Goal: Task Accomplishment & Management: Manage account settings

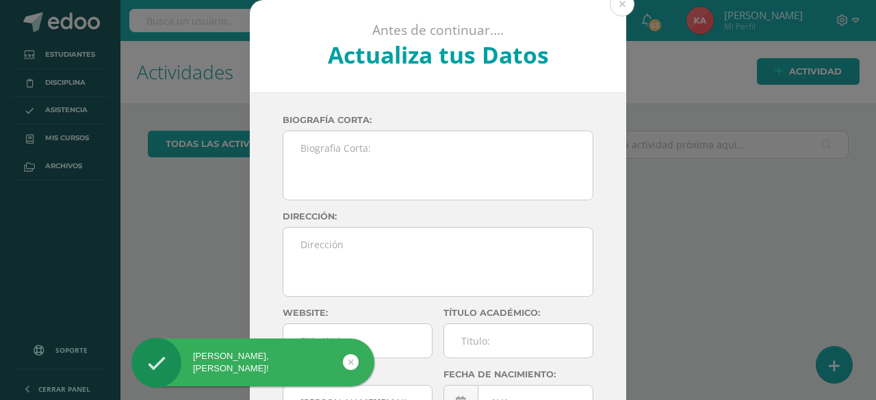
click at [623, 12] on button at bounding box center [622, 4] width 25 height 25
click at [619, 7] on link at bounding box center [603, 20] width 44 height 41
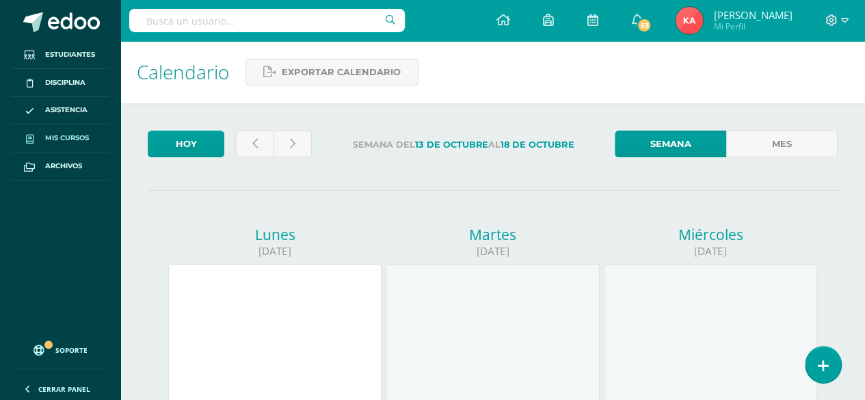
click at [57, 135] on span "Mis cursos" at bounding box center [67, 138] width 44 height 11
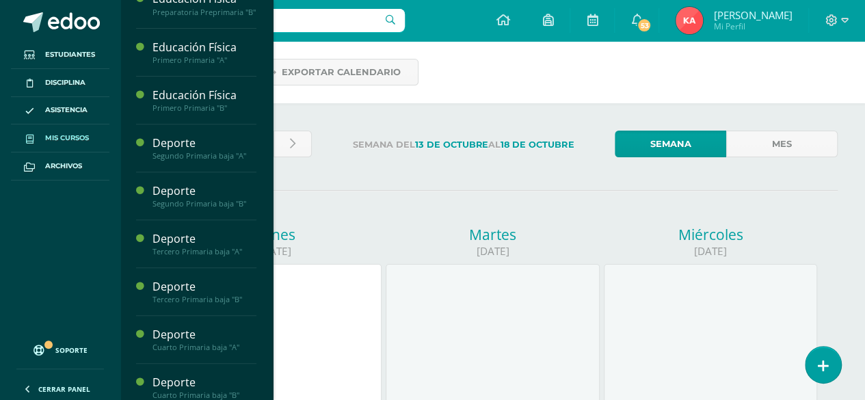
scroll to position [213, 0]
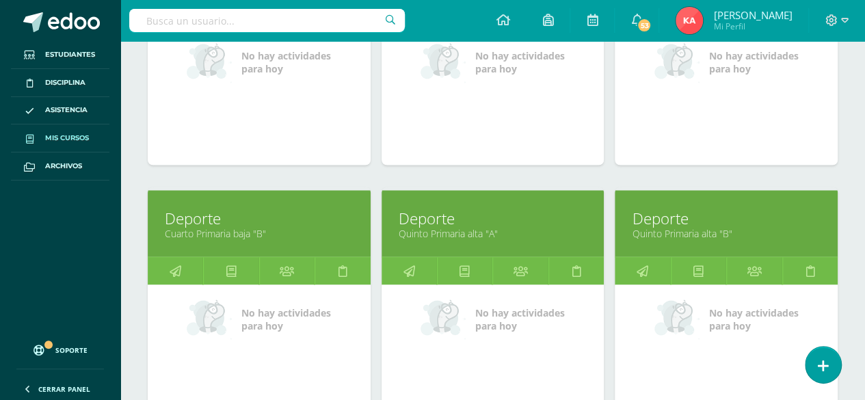
scroll to position [1095, 0]
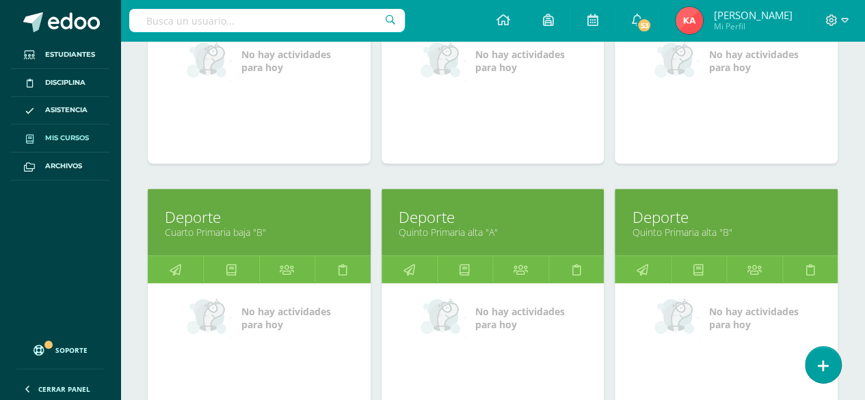
click at [782, 321] on span "No hay actividades para hoy" at bounding box center [754, 317] width 90 height 26
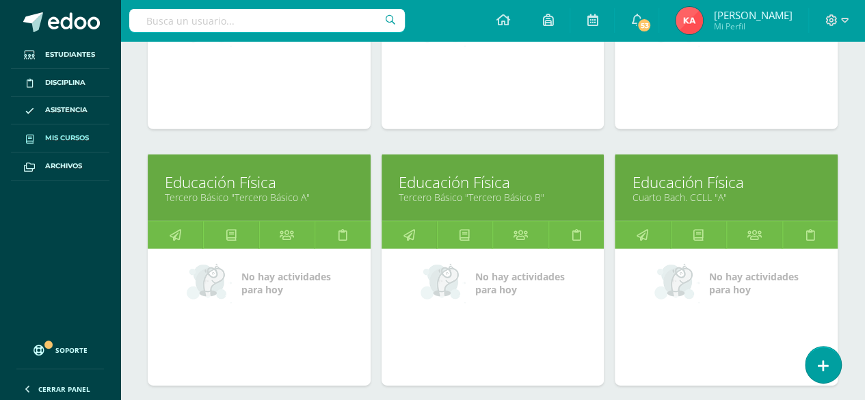
scroll to position [1898, 0]
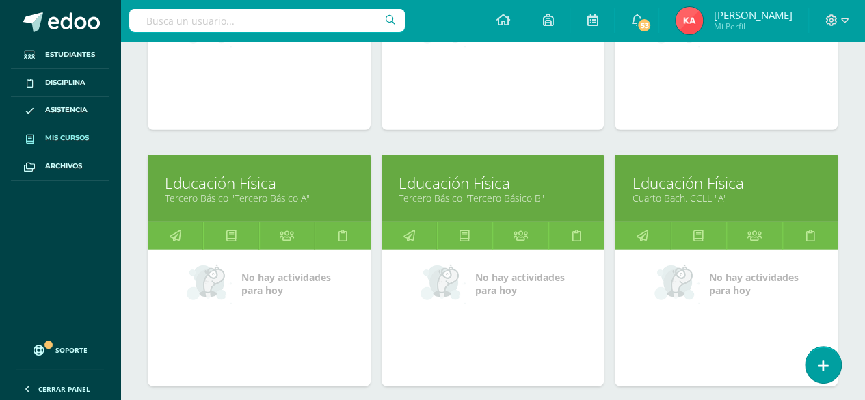
click at [739, 172] on link "Educación Física" at bounding box center [726, 182] width 189 height 21
click at [775, 192] on link "Cuarto Bach. CCLL "A"" at bounding box center [726, 198] width 189 height 13
click at [774, 177] on link "Educación Física" at bounding box center [726, 182] width 189 height 21
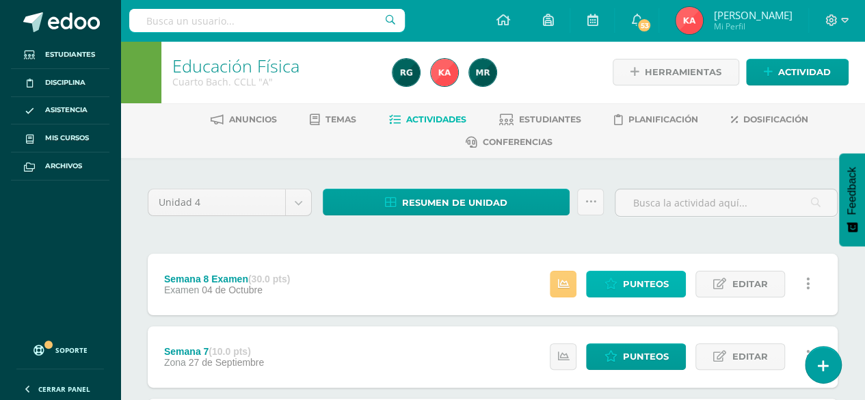
click at [636, 282] on span "Punteos" at bounding box center [646, 284] width 46 height 25
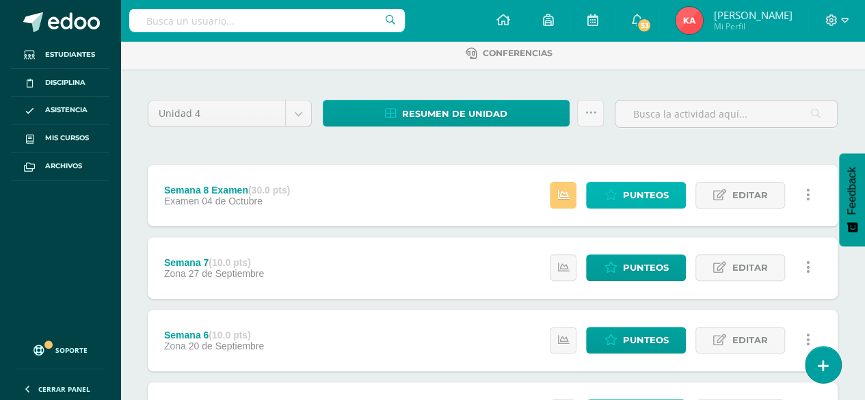
scroll to position [245, 0]
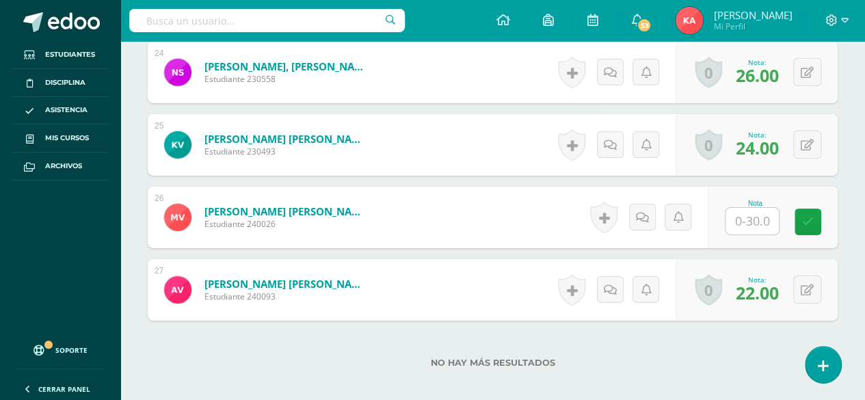
scroll to position [2137, 0]
click at [762, 216] on input "text" at bounding box center [752, 222] width 53 height 27
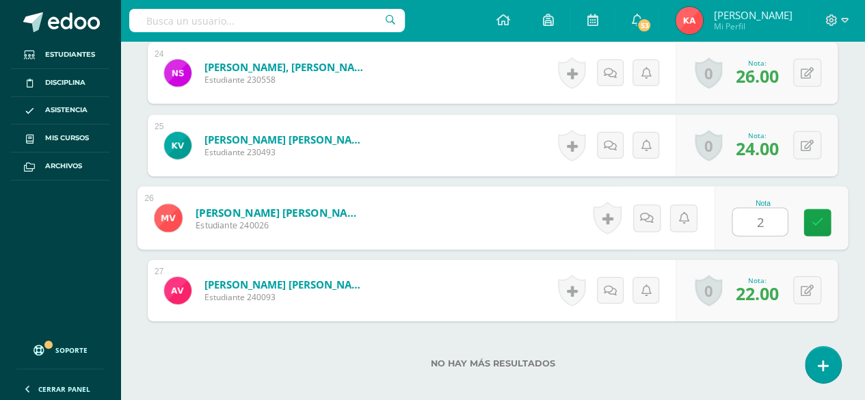
type input "20"
click at [817, 224] on icon at bounding box center [818, 223] width 12 height 12
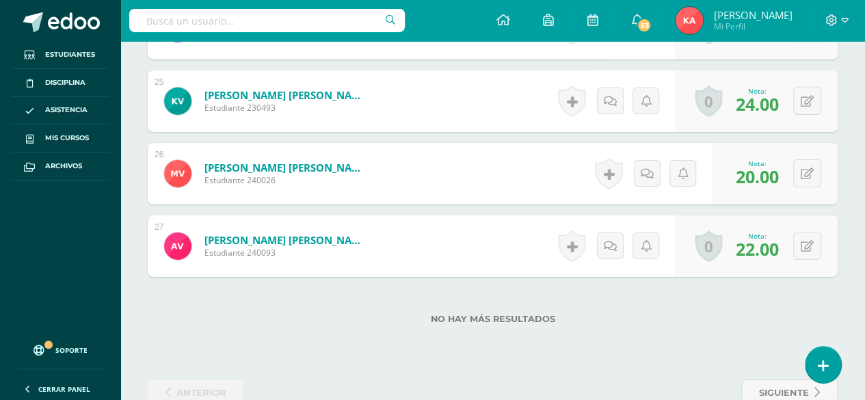
scroll to position [2174, 0]
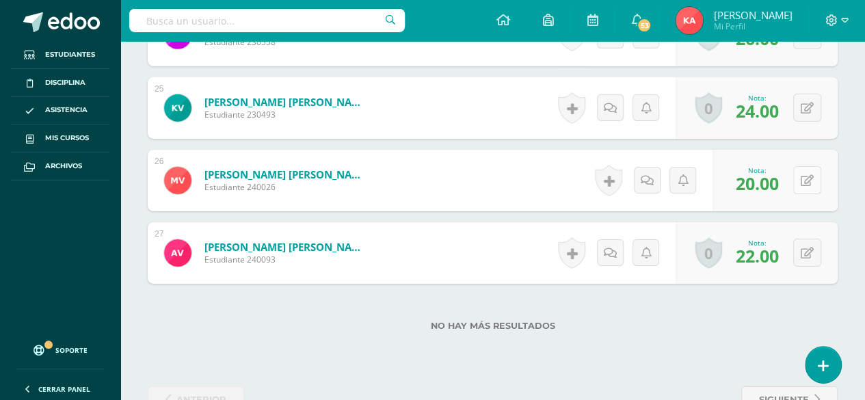
click at [811, 180] on icon at bounding box center [807, 181] width 13 height 12
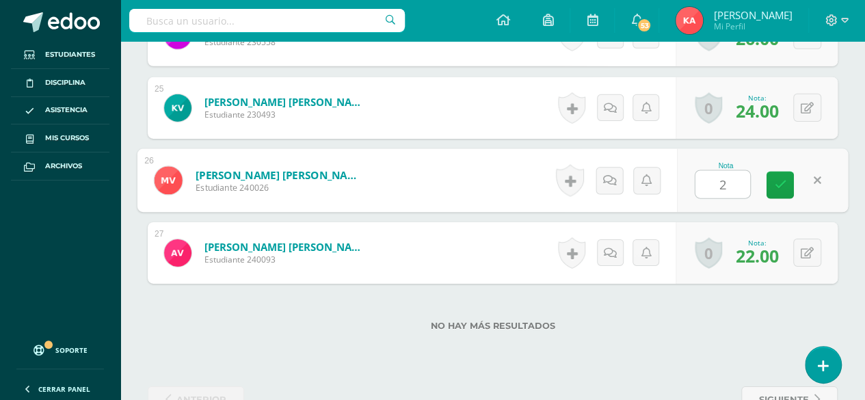
type input "25"
click at [785, 190] on link at bounding box center [780, 185] width 27 height 27
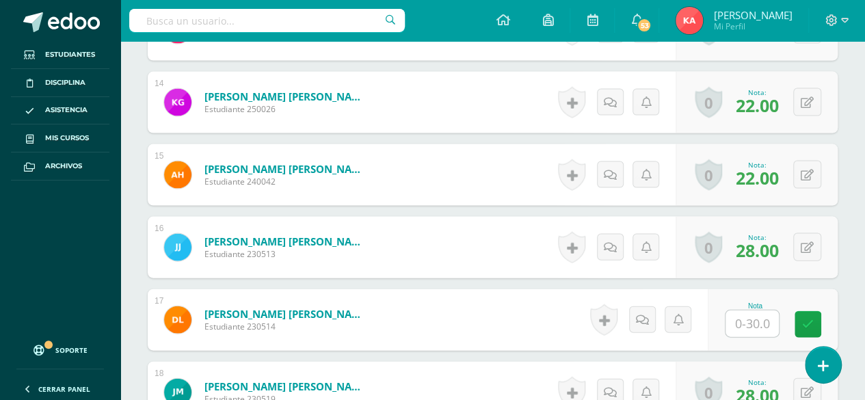
scroll to position [1385, 0]
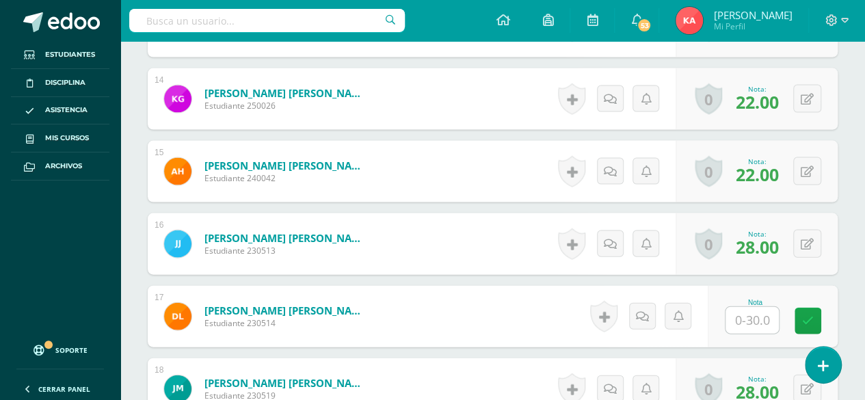
click at [758, 322] on input "text" at bounding box center [752, 320] width 53 height 27
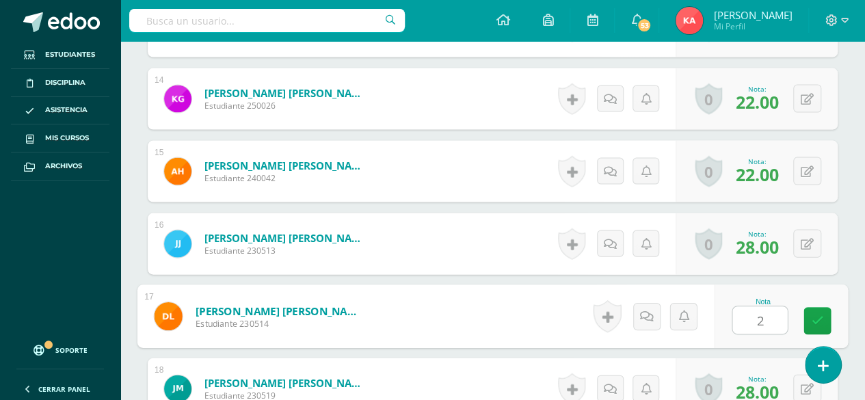
type input "25"
click at [819, 319] on icon at bounding box center [818, 321] width 12 height 12
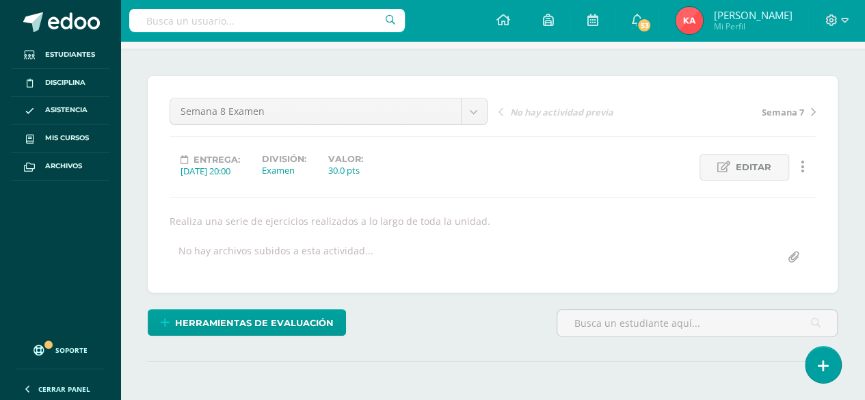
scroll to position [111, 0]
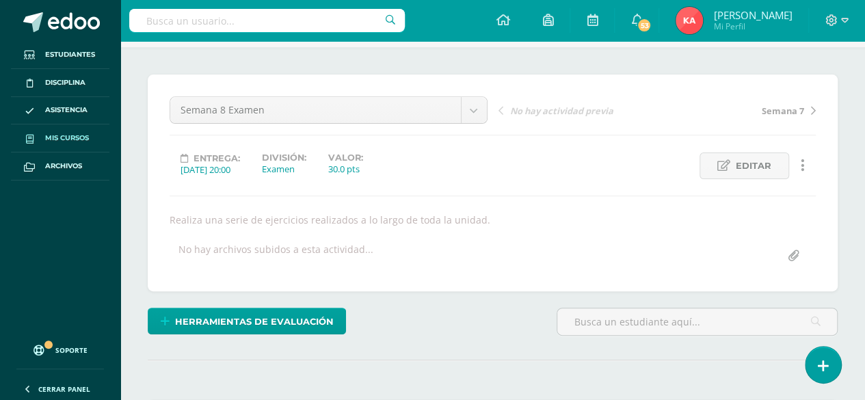
click at [75, 142] on span "Mis cursos" at bounding box center [67, 138] width 44 height 11
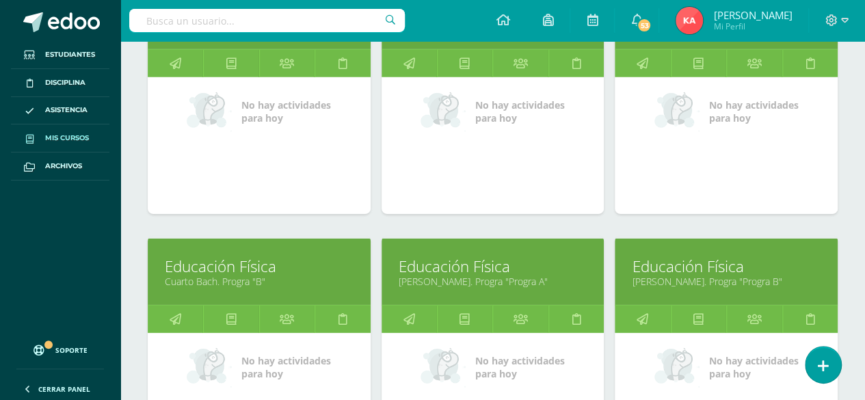
scroll to position [2240, 0]
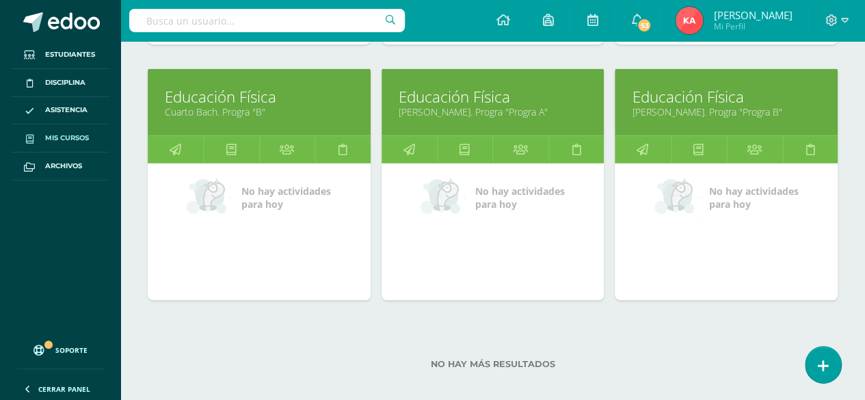
click at [783, 260] on div "No hay actividades para hoy" at bounding box center [726, 232] width 223 height 137
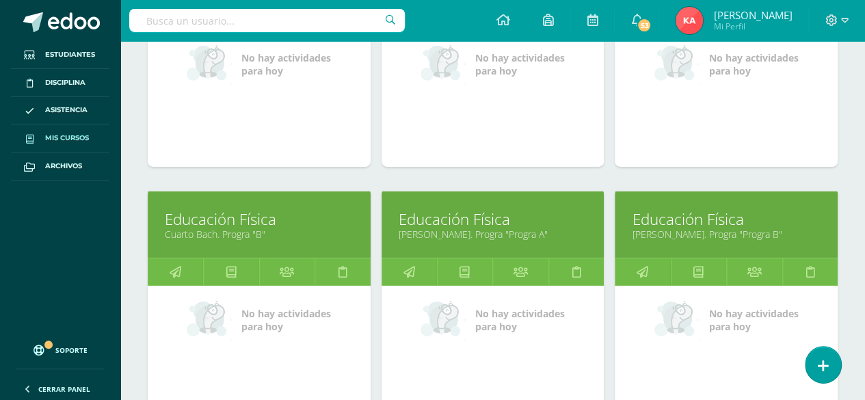
scroll to position [2114, 0]
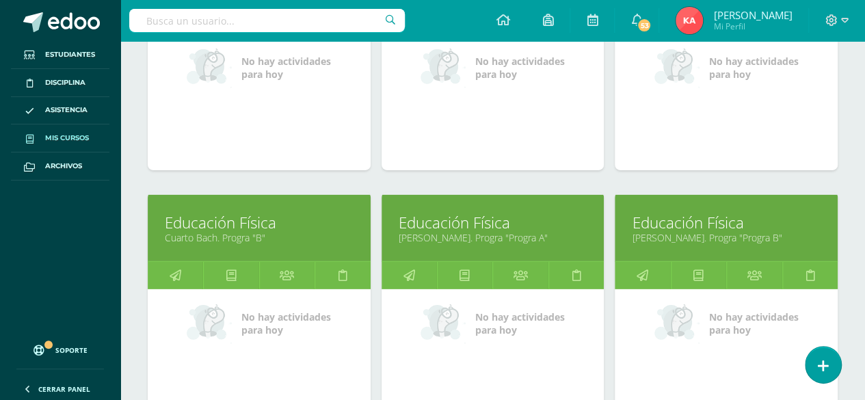
click at [524, 215] on link "Educación Física" at bounding box center [493, 222] width 189 height 21
click at [282, 212] on link "Educación Física" at bounding box center [259, 222] width 189 height 21
click at [201, 231] on link "Cuarto Bach. Progra "B"" at bounding box center [259, 237] width 189 height 13
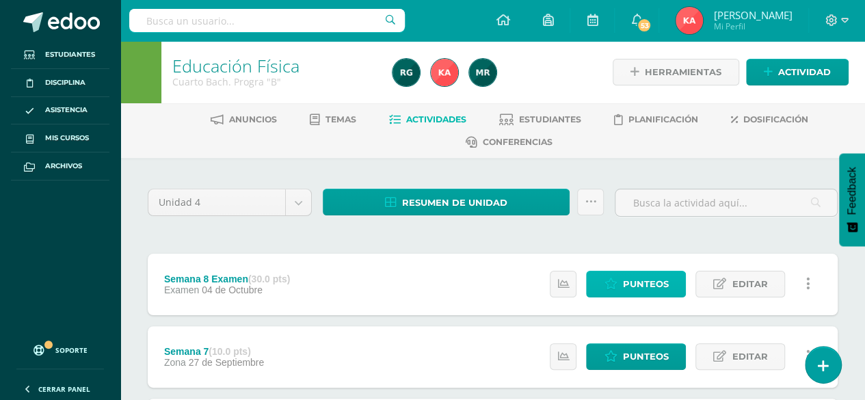
click at [653, 283] on span "Punteos" at bounding box center [646, 284] width 46 height 25
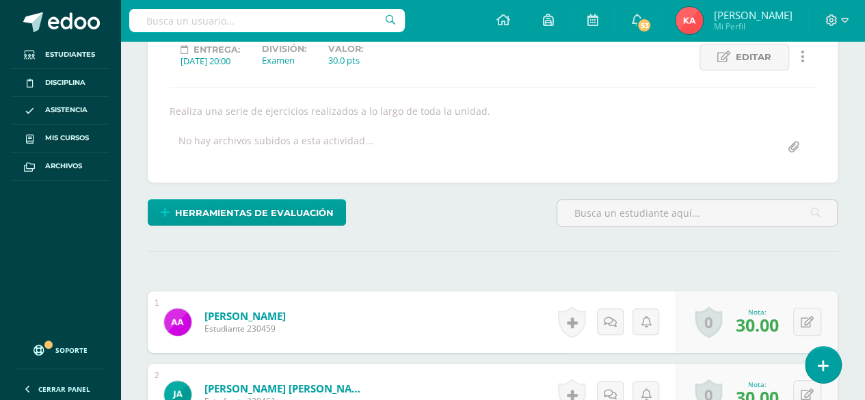
scroll to position [220, 0]
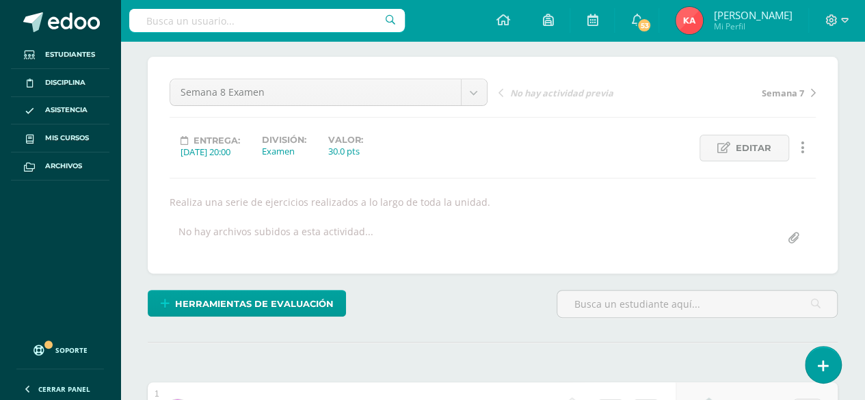
scroll to position [125, 0]
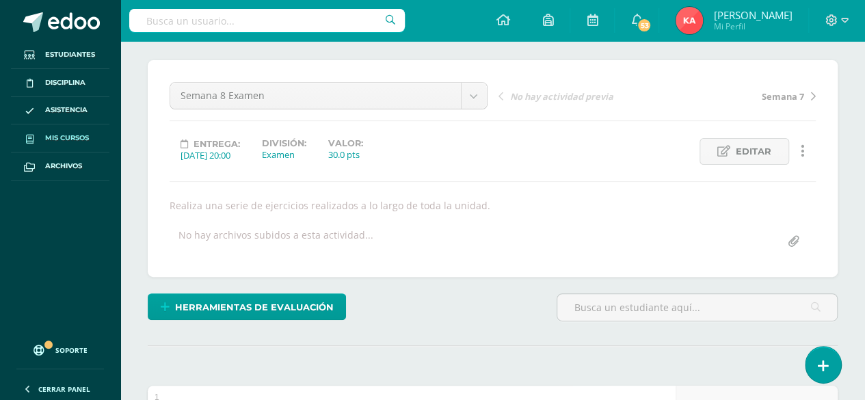
click at [62, 139] on span "Mis cursos" at bounding box center [67, 138] width 44 height 11
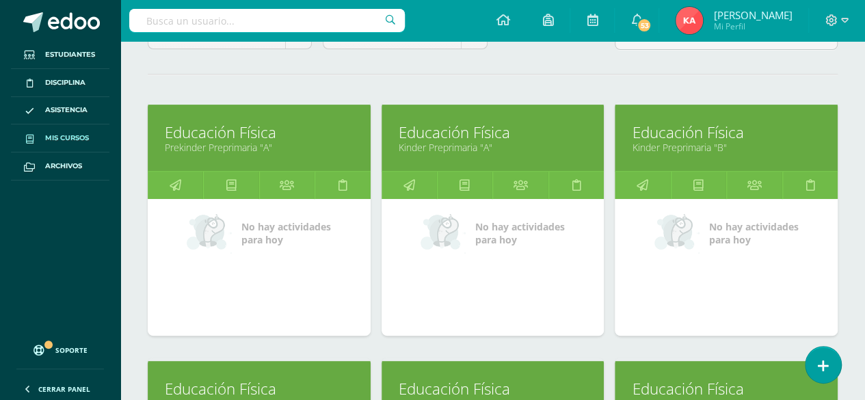
scroll to position [155, 0]
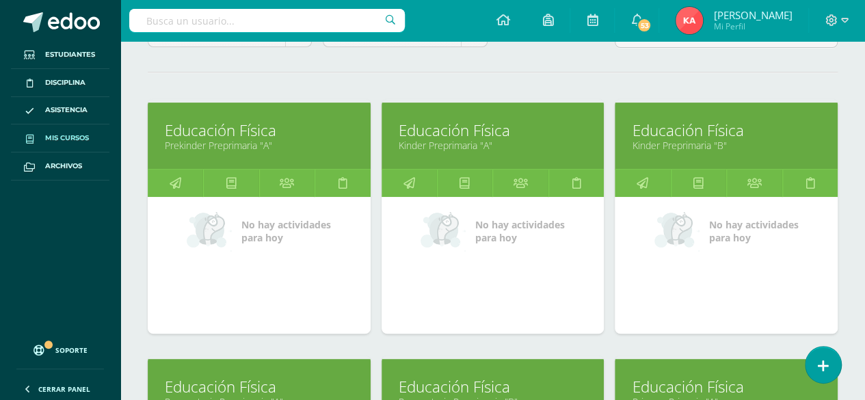
click at [218, 124] on link "Educación Física" at bounding box center [259, 130] width 189 height 21
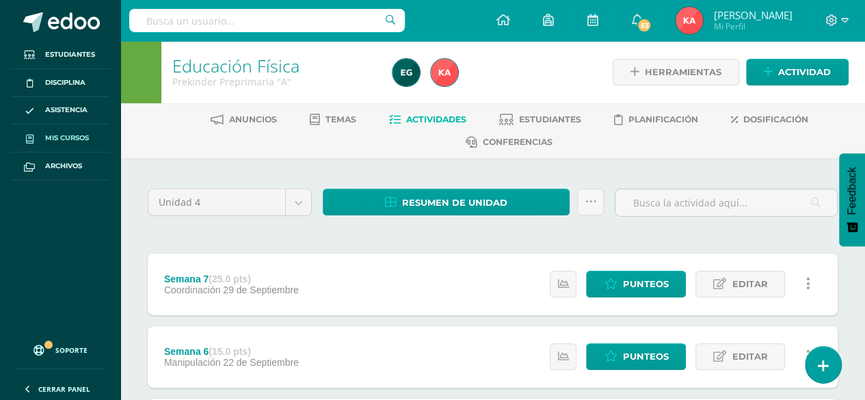
click at [64, 135] on span "Mis cursos" at bounding box center [67, 138] width 44 height 11
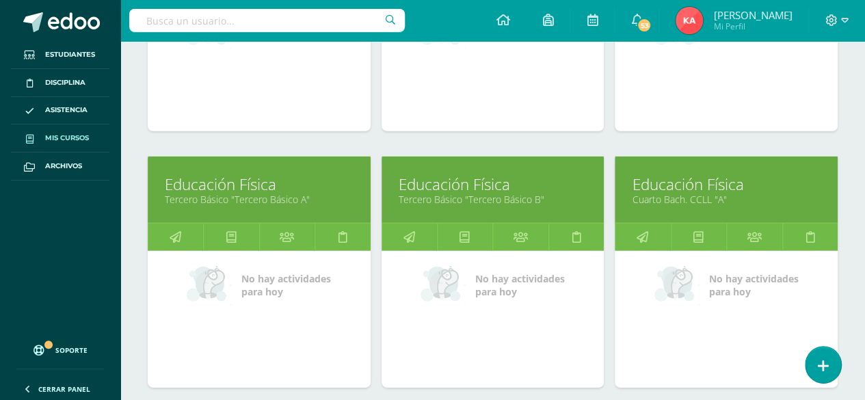
scroll to position [1896, 0]
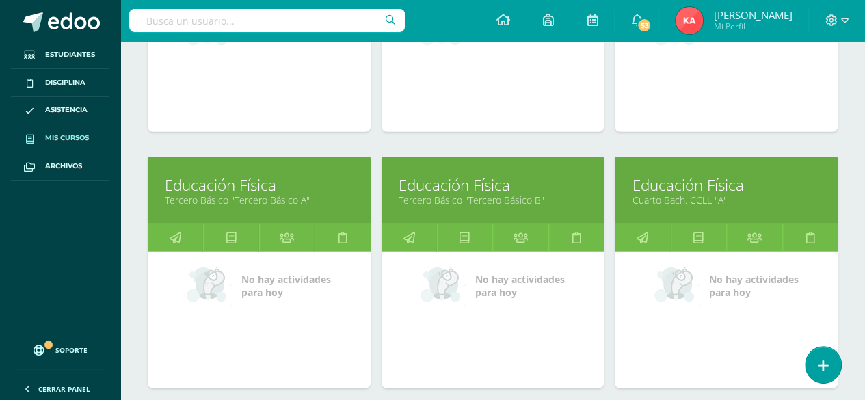
click at [769, 194] on link "Cuarto Bach. CCLL "A"" at bounding box center [726, 200] width 189 height 13
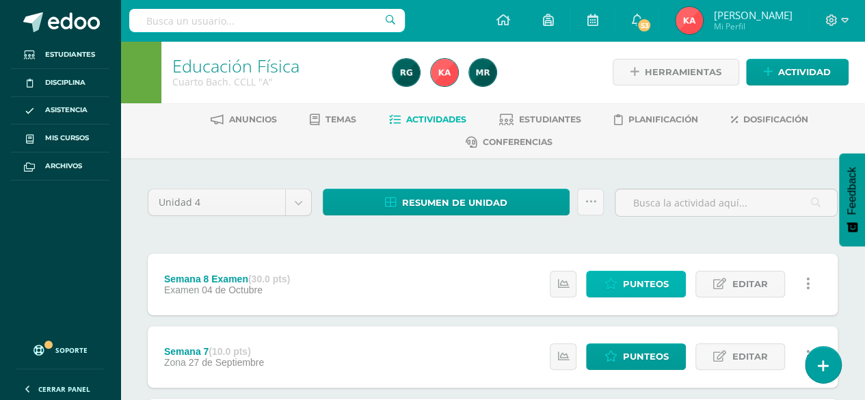
click at [639, 283] on span "Punteos" at bounding box center [646, 284] width 46 height 25
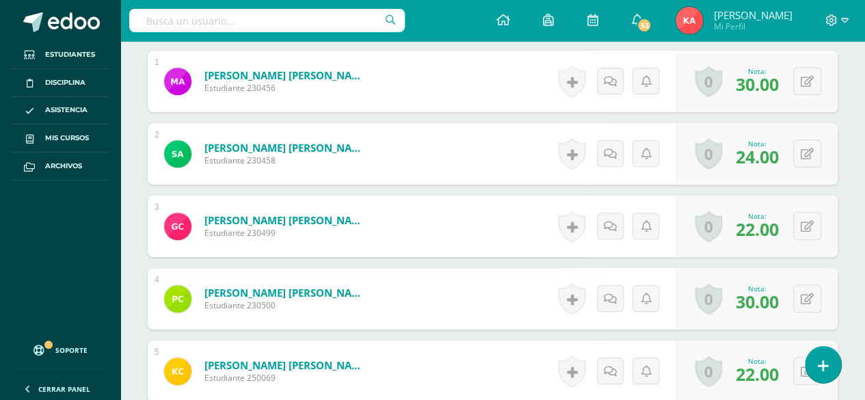
scroll to position [461, 0]
click at [53, 131] on link "Mis cursos" at bounding box center [60, 139] width 99 height 28
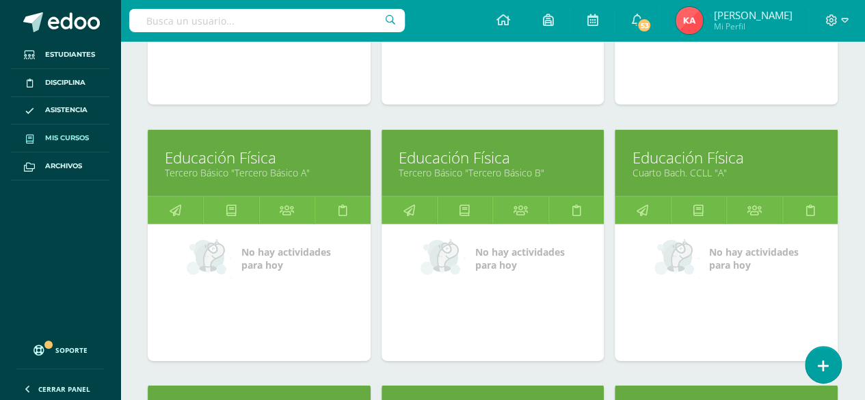
scroll to position [1923, 0]
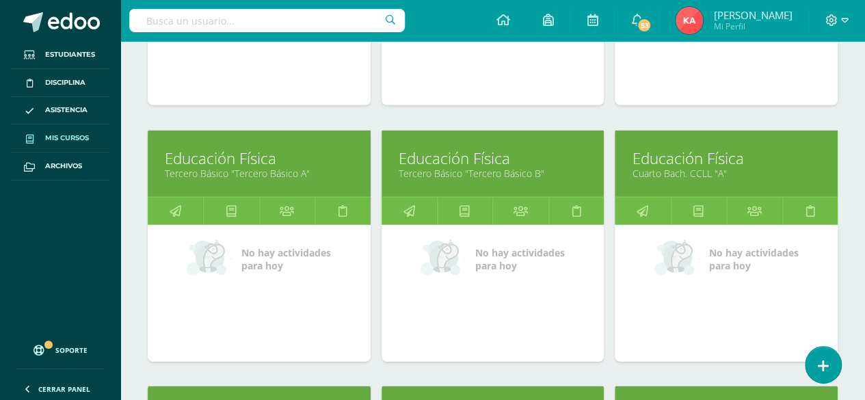
click at [791, 307] on div "No hay actividades para [DATE]" at bounding box center [726, 293] width 223 height 137
click at [781, 156] on link "Educación Física" at bounding box center [726, 158] width 189 height 21
click at [792, 167] on link "Cuarto Bach. CCLL "A"" at bounding box center [726, 173] width 189 height 13
click at [808, 167] on link "Cuarto Bach. CCLL "A"" at bounding box center [726, 173] width 189 height 13
click at [744, 149] on link "Educación Física" at bounding box center [726, 158] width 189 height 21
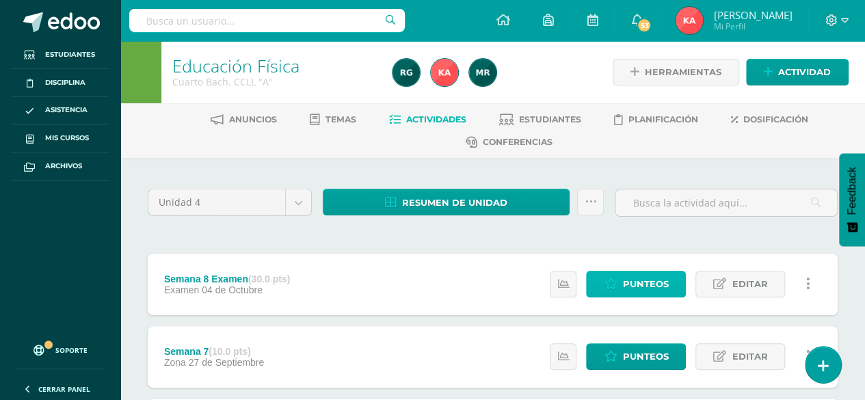
click at [635, 290] on span "Punteos" at bounding box center [646, 284] width 46 height 25
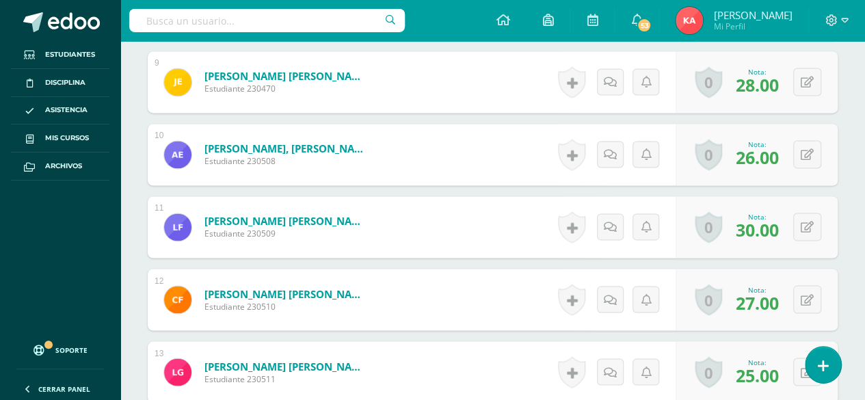
scroll to position [1044, 0]
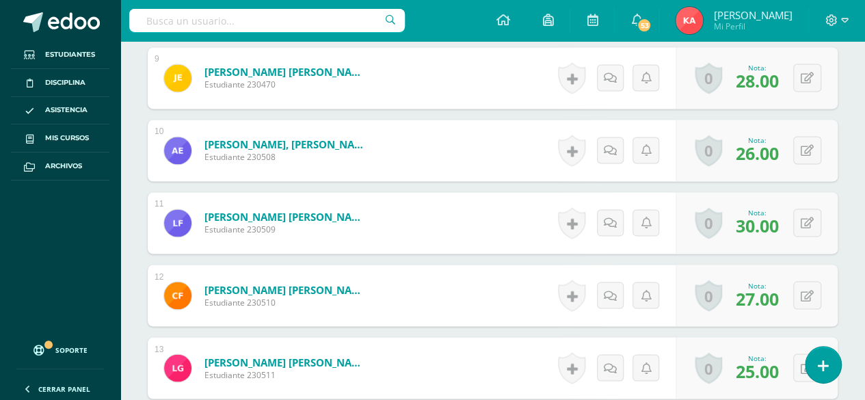
click at [783, 290] on div "Nota: 27.00" at bounding box center [757, 295] width 54 height 29
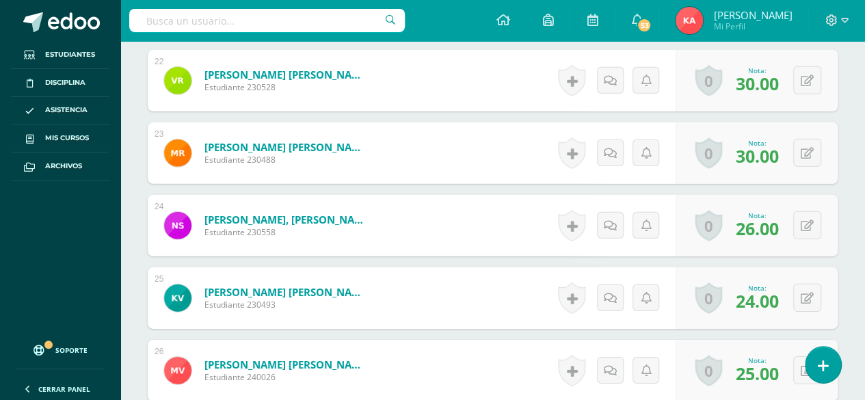
scroll to position [1983, 0]
click at [51, 134] on span "Mis cursos" at bounding box center [67, 138] width 44 height 11
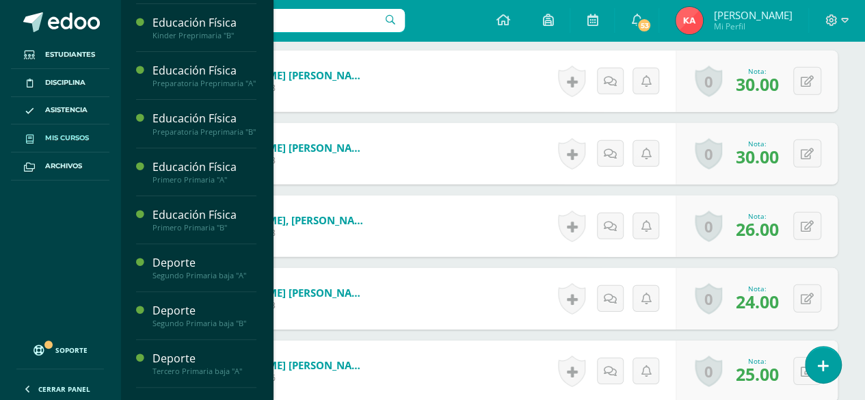
scroll to position [186, 0]
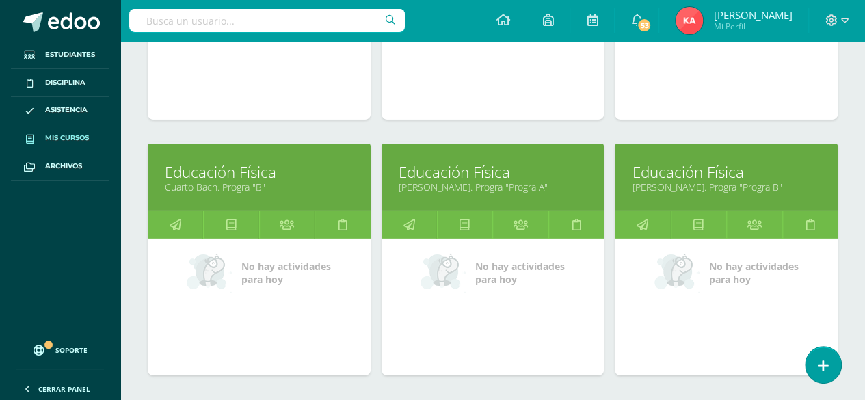
scroll to position [2165, 0]
click at [209, 181] on link "Cuarto Bach. Progra "B"" at bounding box center [259, 187] width 189 height 13
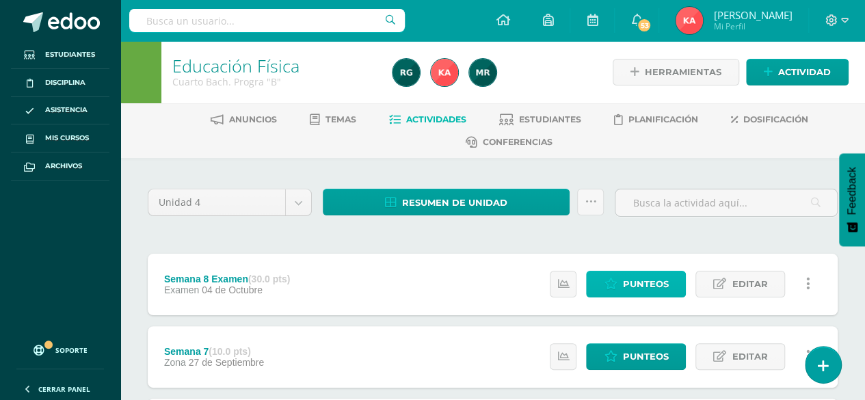
click at [643, 275] on span "Punteos" at bounding box center [646, 284] width 46 height 25
click at [653, 288] on span "Punteos" at bounding box center [646, 284] width 46 height 25
click at [642, 289] on span "Punteos" at bounding box center [646, 284] width 46 height 25
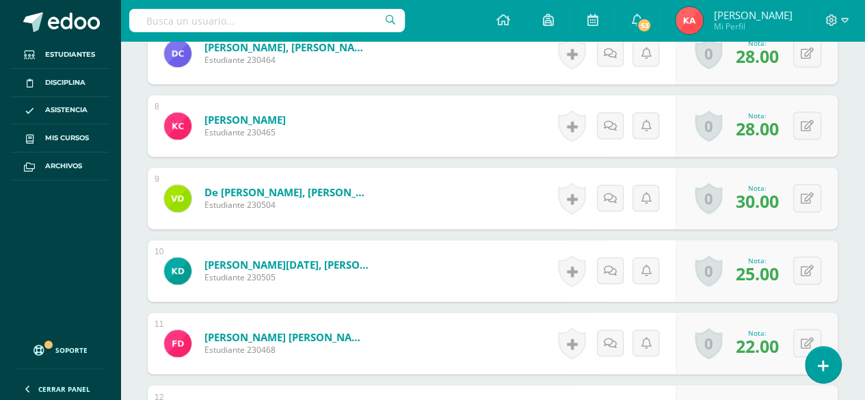
scroll to position [920, 0]
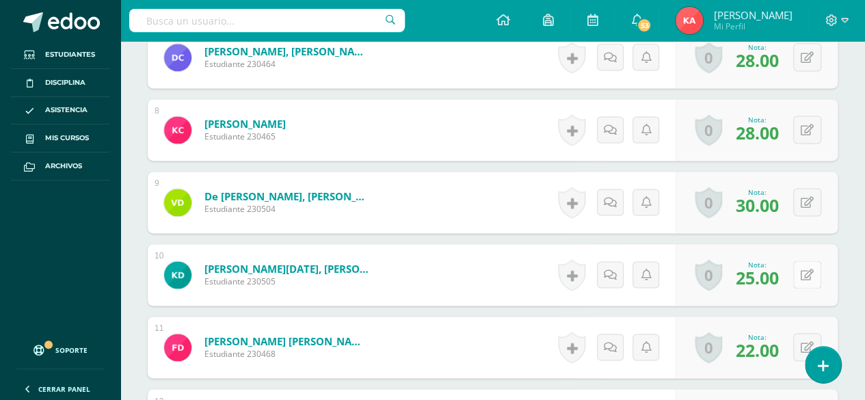
click at [803, 278] on button at bounding box center [808, 275] width 28 height 28
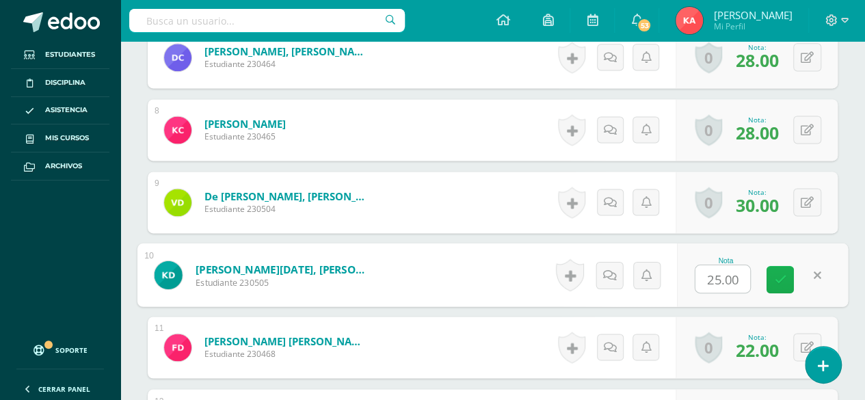
click at [781, 276] on icon at bounding box center [780, 280] width 12 height 12
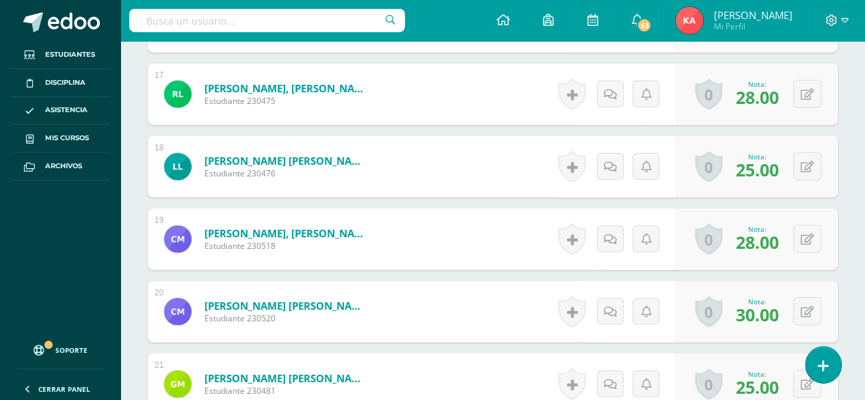
scroll to position [1610, 0]
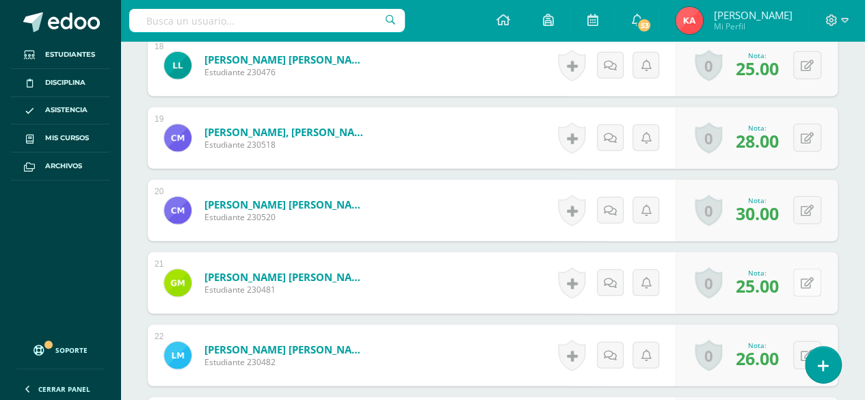
click at [796, 287] on button at bounding box center [808, 283] width 28 height 28
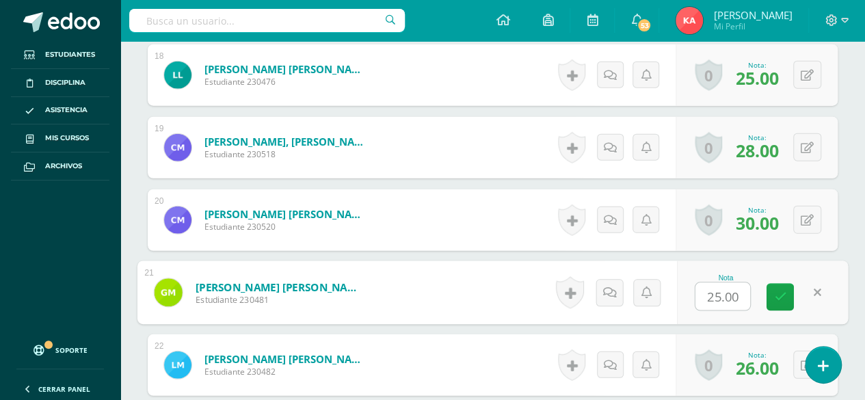
scroll to position [1699, 0]
click at [779, 296] on icon at bounding box center [780, 297] width 12 height 12
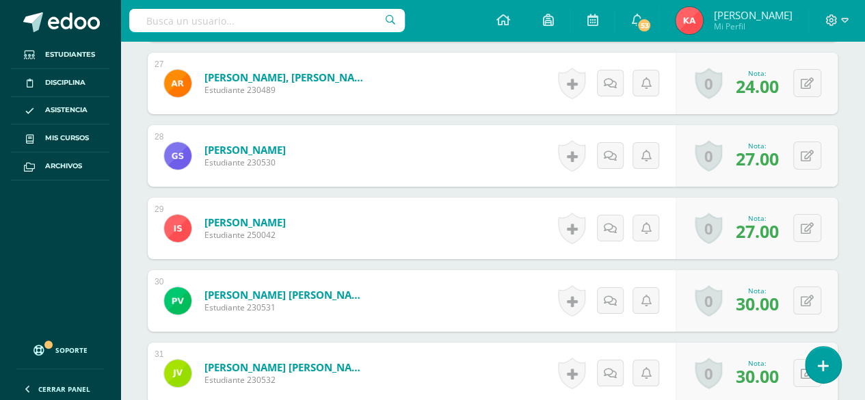
scroll to position [2340, 0]
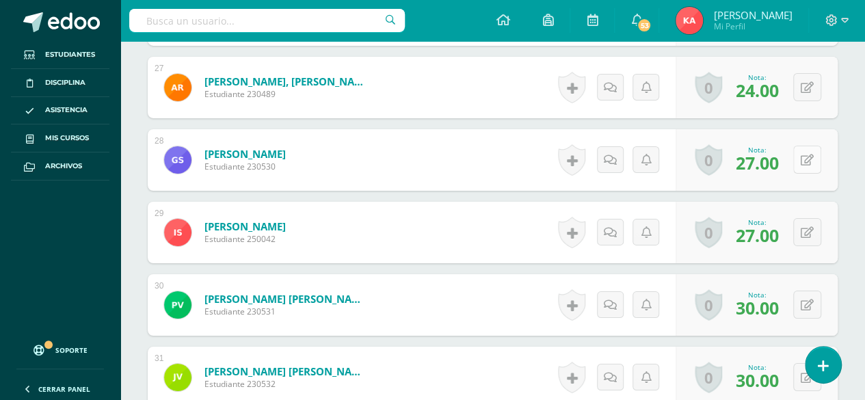
click at [811, 155] on icon at bounding box center [807, 161] width 13 height 12
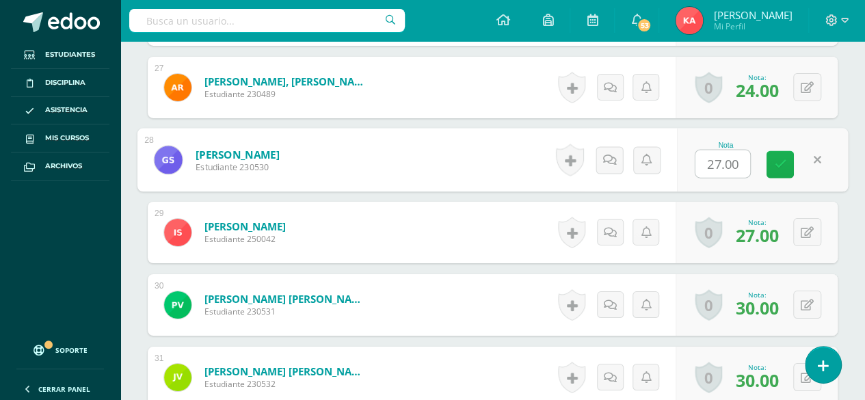
click at [781, 163] on icon at bounding box center [780, 165] width 12 height 12
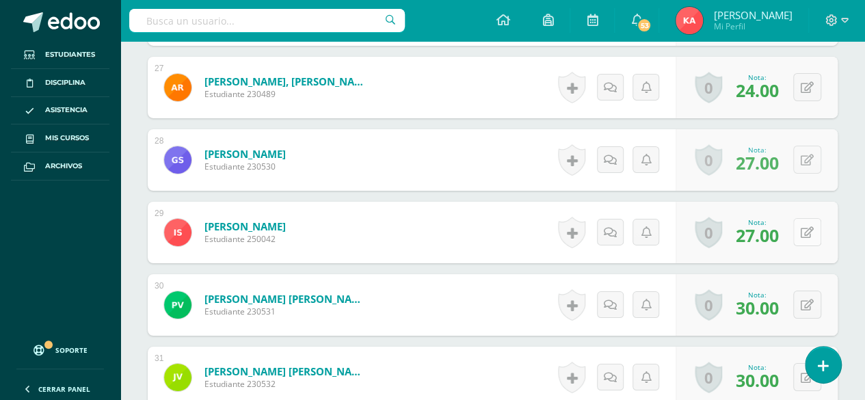
click at [811, 228] on icon at bounding box center [807, 233] width 13 height 12
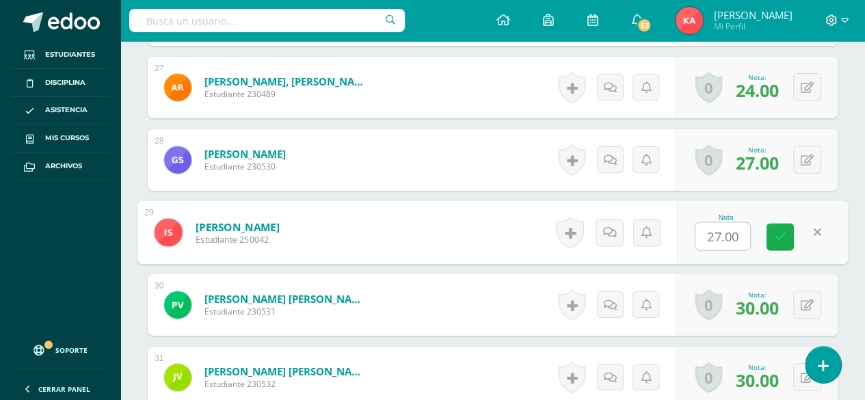
click at [780, 231] on icon at bounding box center [780, 237] width 12 height 12
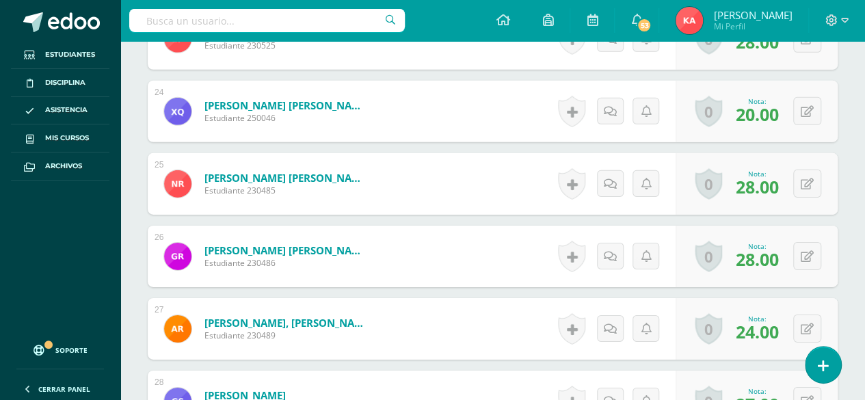
scroll to position [2096, 0]
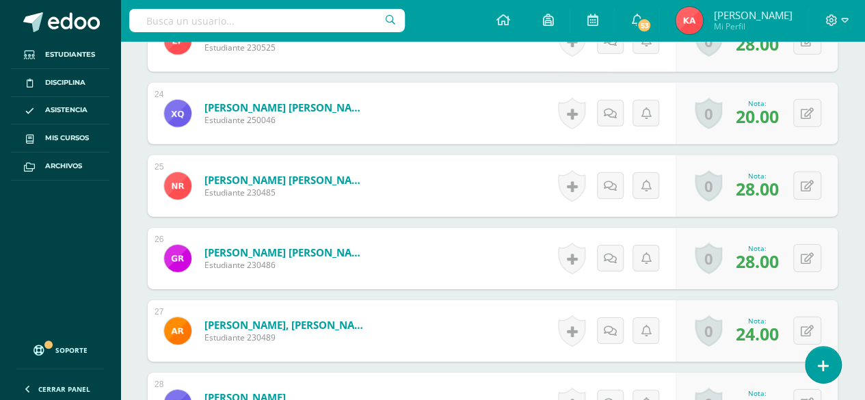
click at [443, 285] on form "Rivera Diaz, Gerardo Esteban Estudiante 230486 Nota 28.00 0 Logros Logros obten…" at bounding box center [493, 259] width 690 height 62
click at [534, 333] on form "Román Rosales, Ashley Susel Estudiante 230489 Nota 24.00 0 Logros Logros obteni…" at bounding box center [493, 331] width 690 height 62
click at [491, 384] on form "Samayoa Romero, Geraldine Sarahi Estudiante 230530 Nota 27.00 0 Logros Logros o…" at bounding box center [493, 404] width 690 height 62
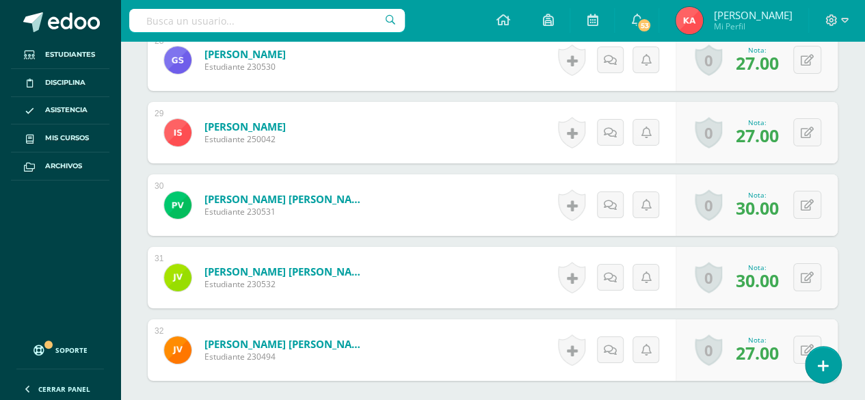
scroll to position [2438, 0]
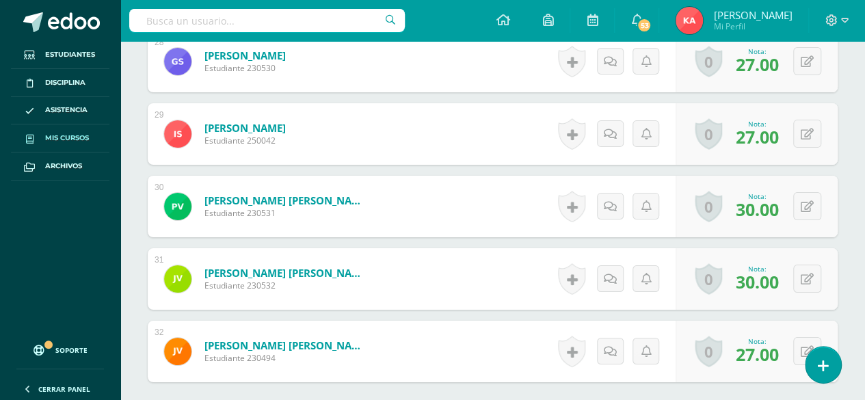
click at [64, 140] on span "Mis cursos" at bounding box center [67, 138] width 44 height 11
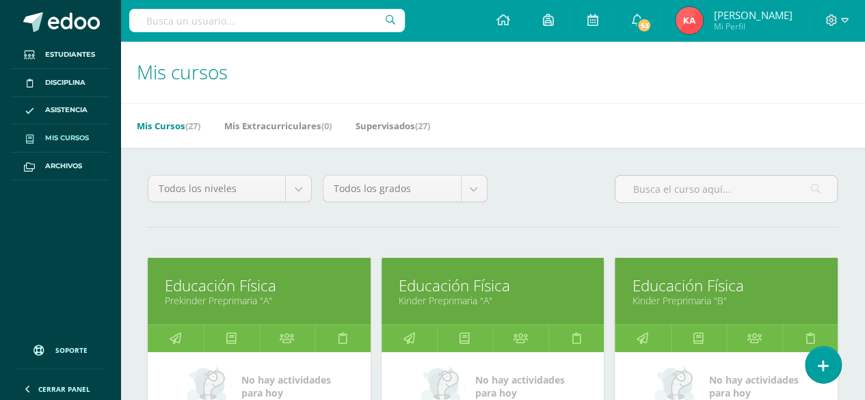
click at [200, 294] on link "Prekinder Preprimaria "A"" at bounding box center [259, 300] width 189 height 13
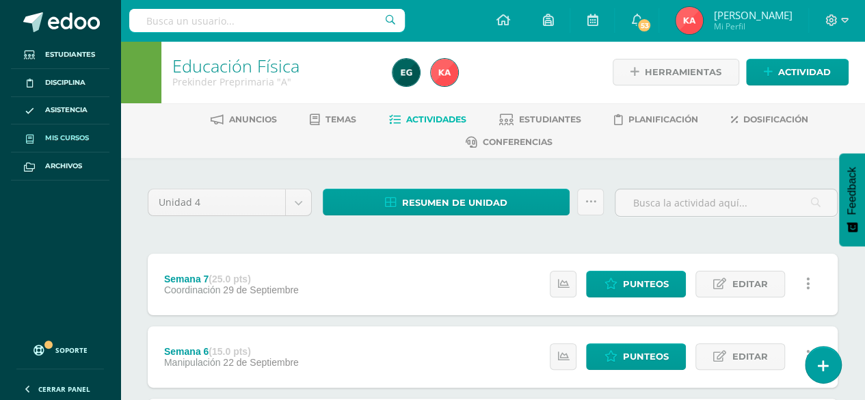
click at [57, 140] on span "Mis cursos" at bounding box center [67, 138] width 44 height 11
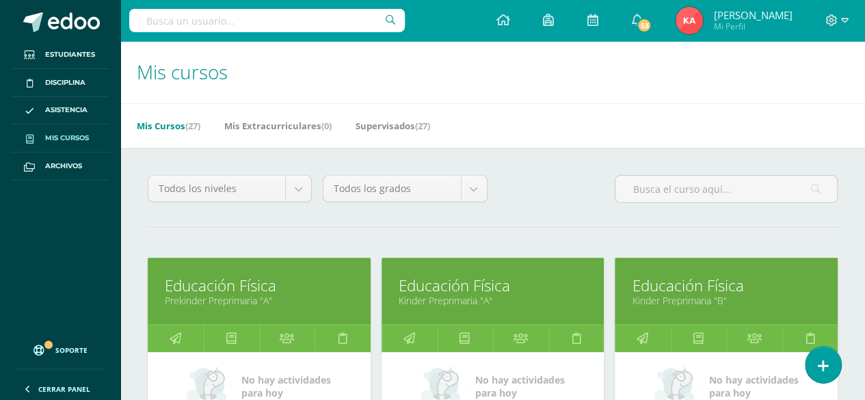
click at [250, 289] on link "Educación Física" at bounding box center [259, 285] width 189 height 21
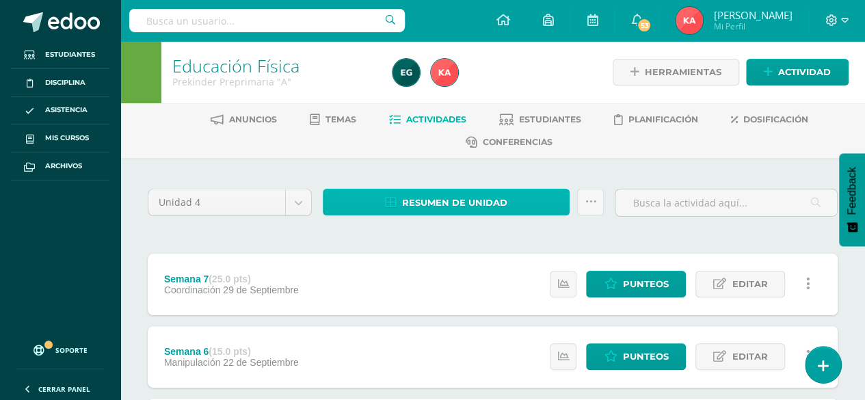
click at [444, 202] on span "Resumen de unidad" at bounding box center [454, 202] width 105 height 25
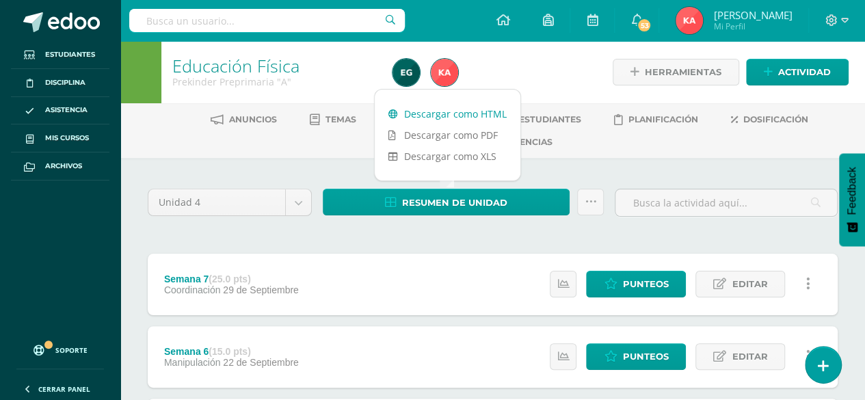
click at [480, 111] on link "Descargar como HTML" at bounding box center [448, 113] width 146 height 21
click at [83, 138] on span "Mis cursos" at bounding box center [67, 138] width 44 height 11
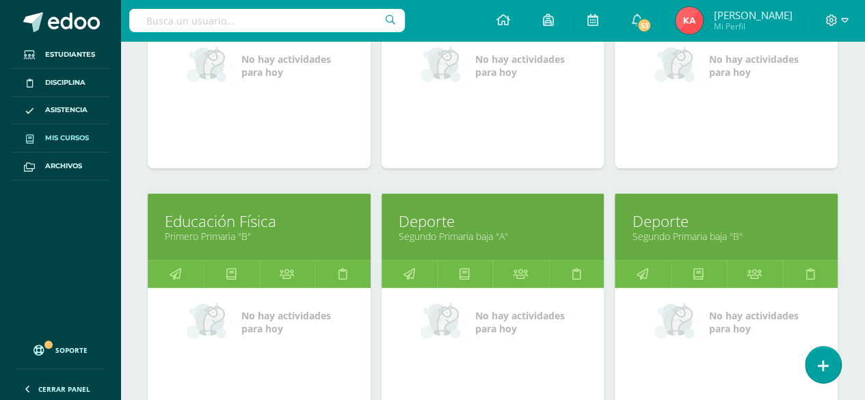
scroll to position [582, 0]
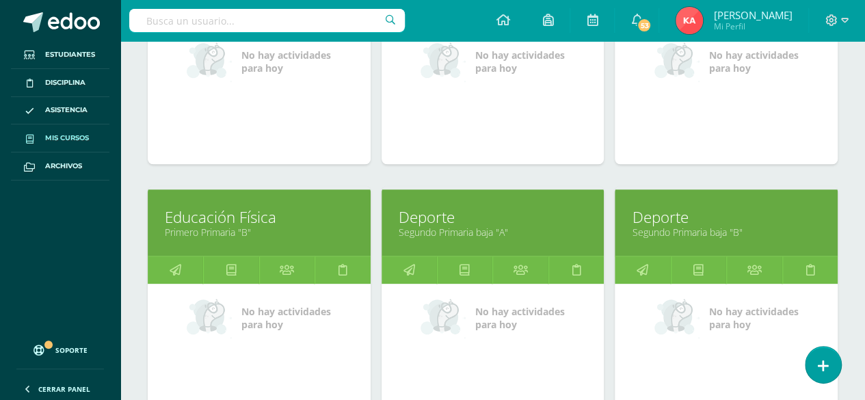
click at [556, 216] on link "Deporte" at bounding box center [493, 217] width 189 height 21
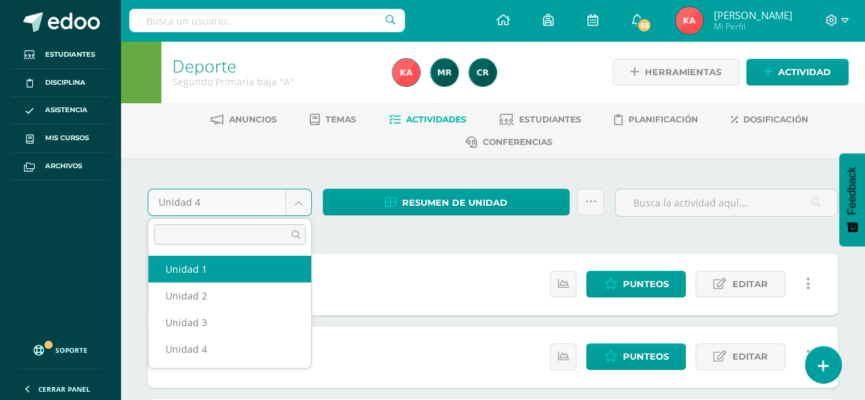
select select "Unidad 1"
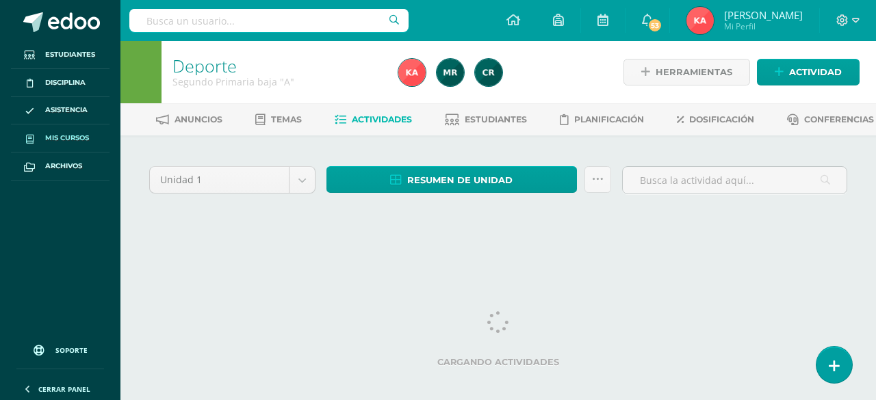
click at [64, 138] on span "Mis cursos" at bounding box center [67, 138] width 44 height 11
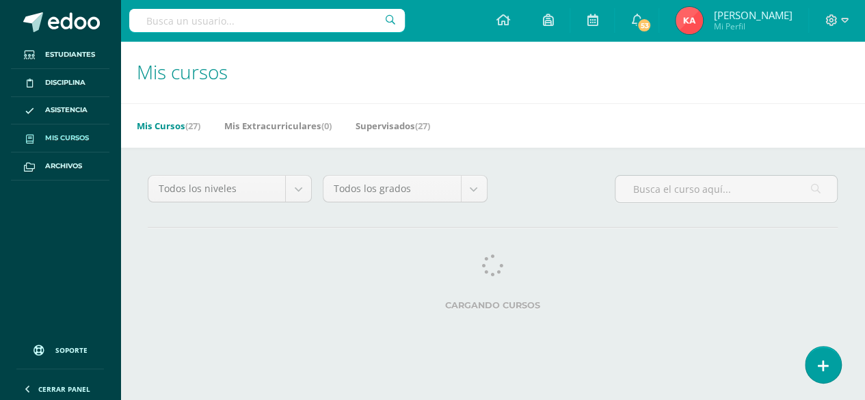
click at [83, 138] on span "Mis cursos" at bounding box center [67, 138] width 44 height 11
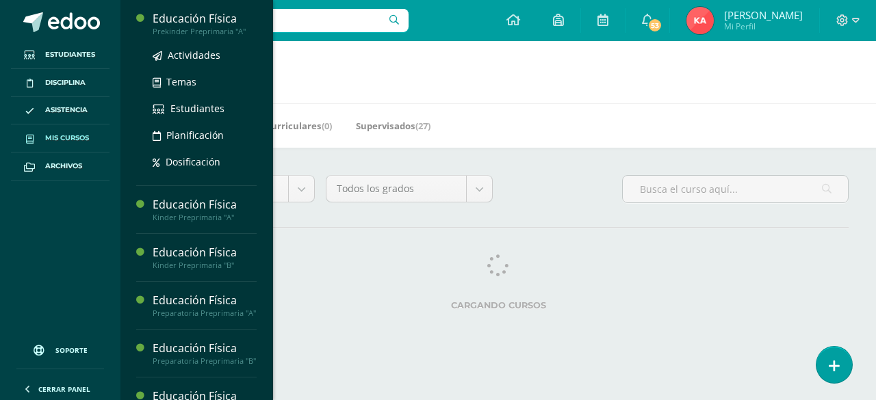
click at [200, 21] on div "Educación Física" at bounding box center [205, 19] width 104 height 16
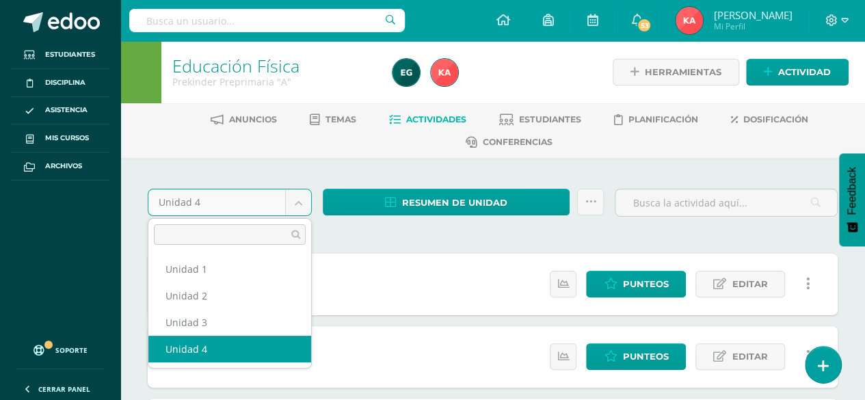
select select "Unidad 1"
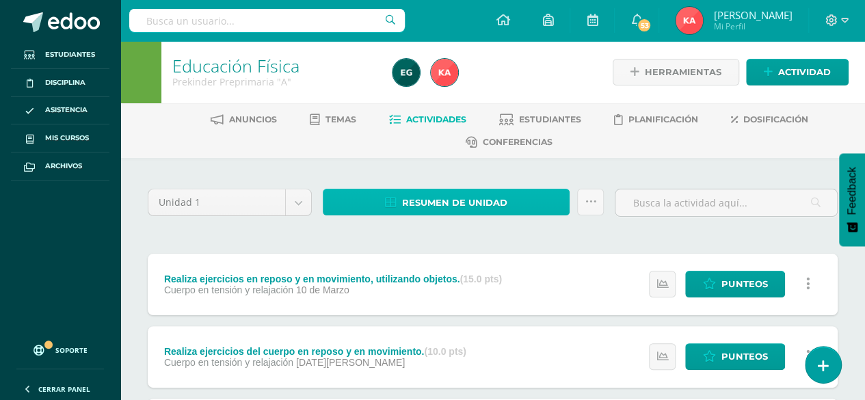
click at [514, 197] on link "Resumen de unidad" at bounding box center [446, 202] width 247 height 27
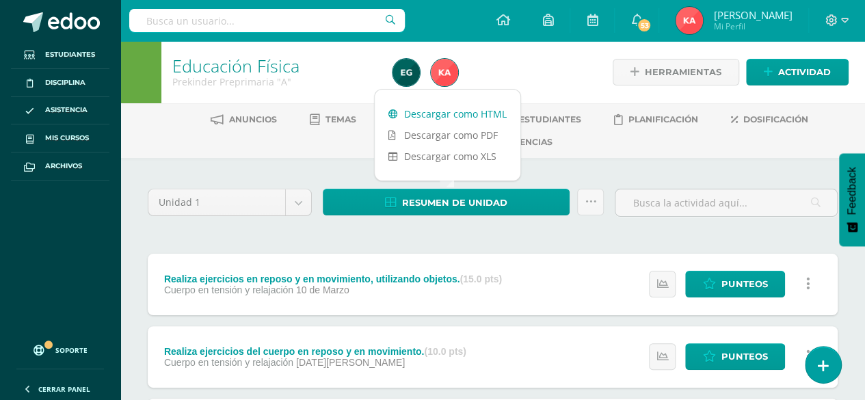
click at [480, 112] on link "Descargar como HTML" at bounding box center [448, 113] width 146 height 21
